Goal: Navigation & Orientation: Find specific page/section

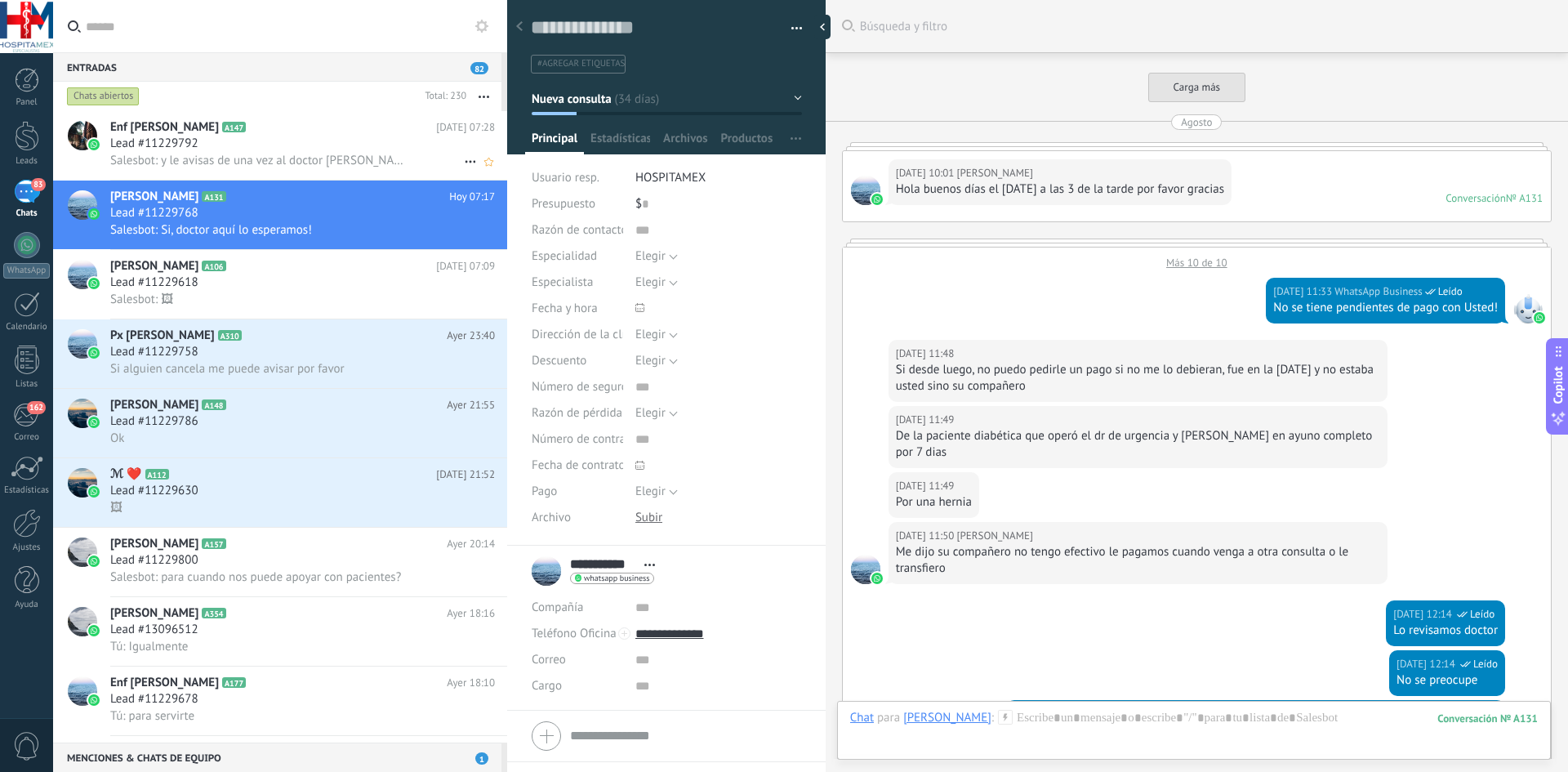
scroll to position [25, 0]
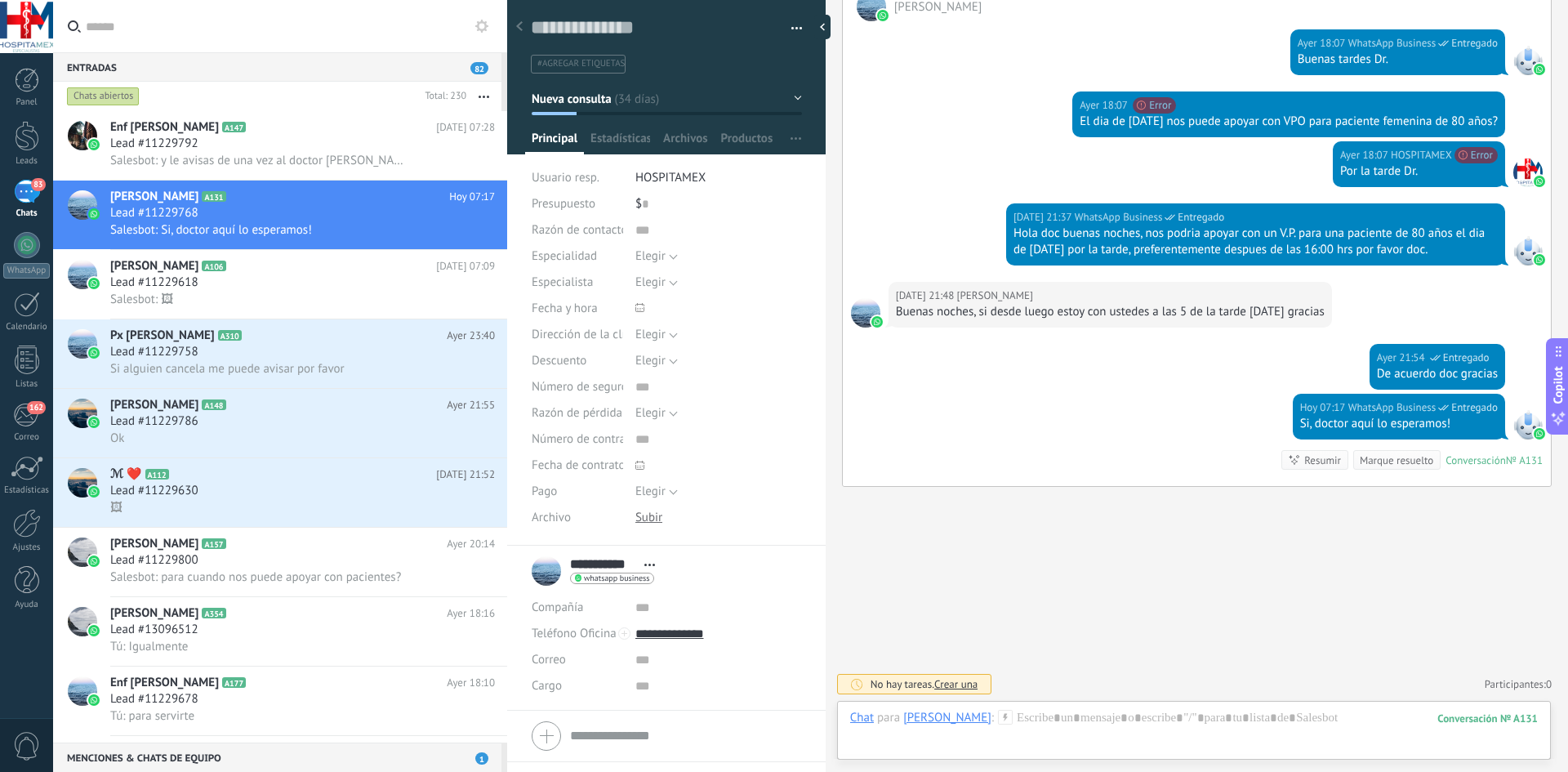
click at [27, 186] on div "83" at bounding box center [27, 191] width 27 height 24
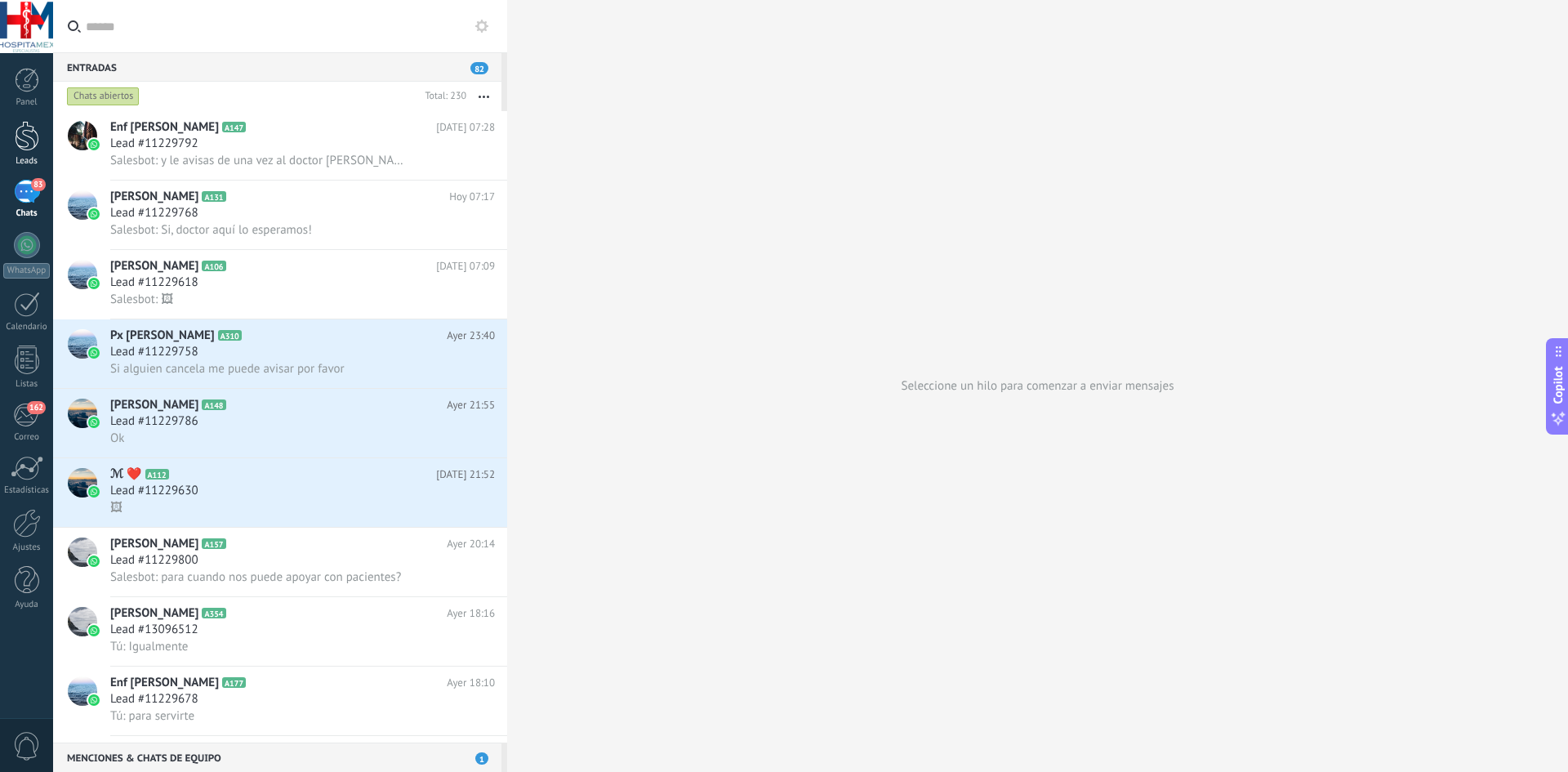
click at [30, 149] on div at bounding box center [27, 136] width 25 height 30
